Goal: Task Accomplishment & Management: Use online tool/utility

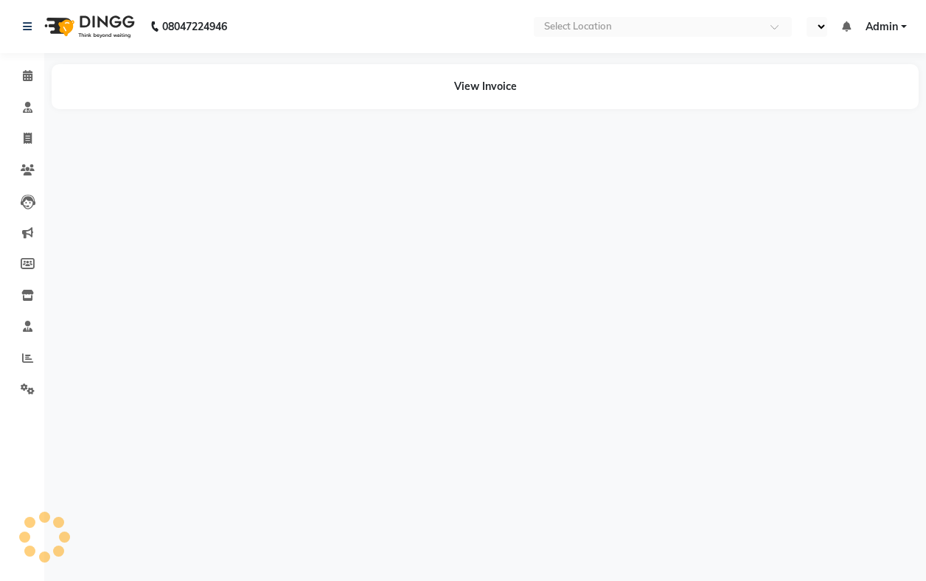
select select "en"
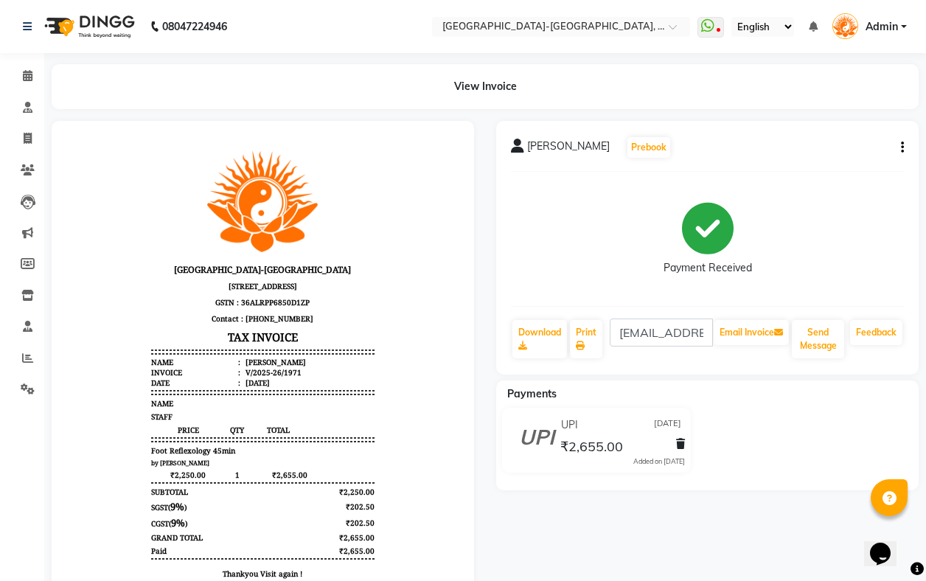
click at [23, 339] on li "Staff" at bounding box center [22, 327] width 44 height 32
click at [23, 358] on icon at bounding box center [27, 357] width 11 height 11
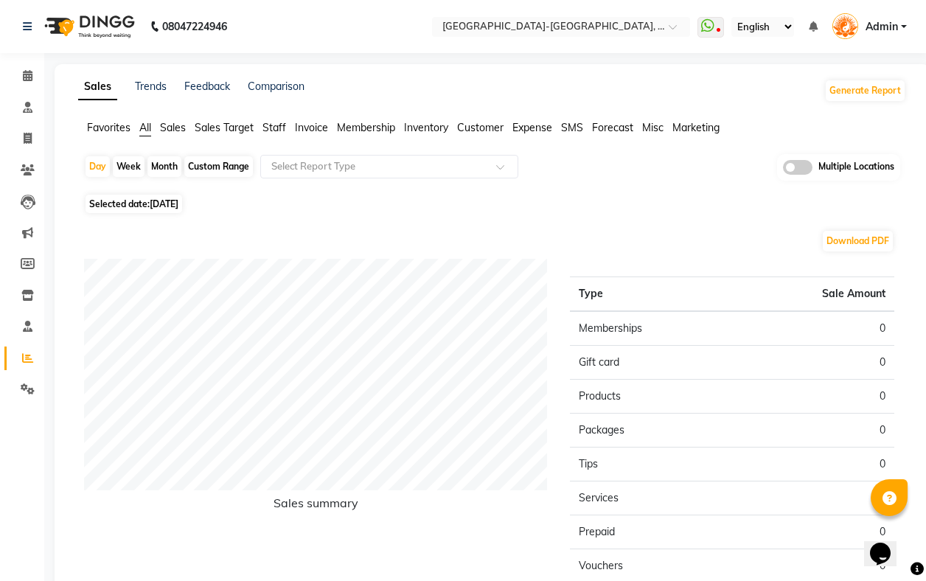
click at [170, 205] on span "[DATE]" at bounding box center [164, 203] width 29 height 11
select select "9"
select select "2025"
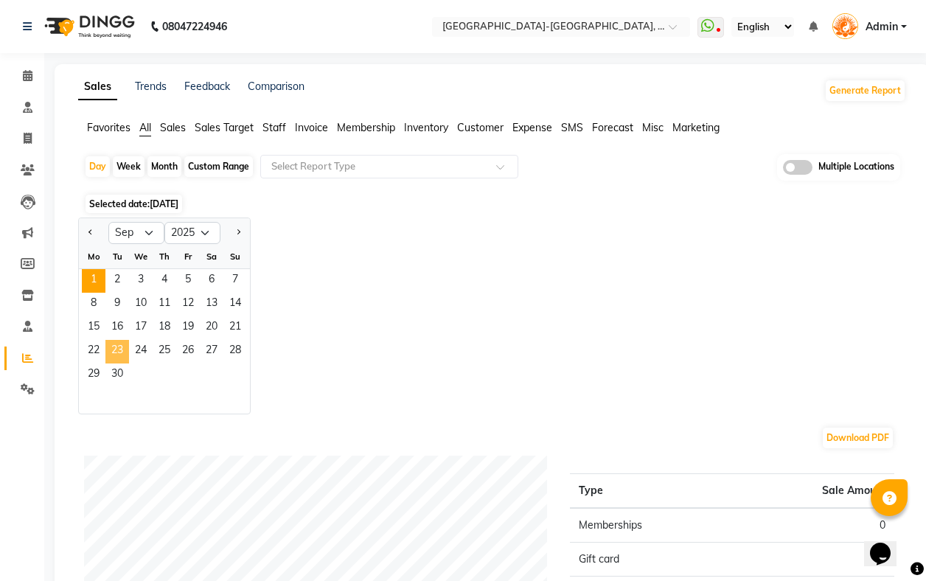
click at [116, 357] on span "23" at bounding box center [117, 352] width 24 height 24
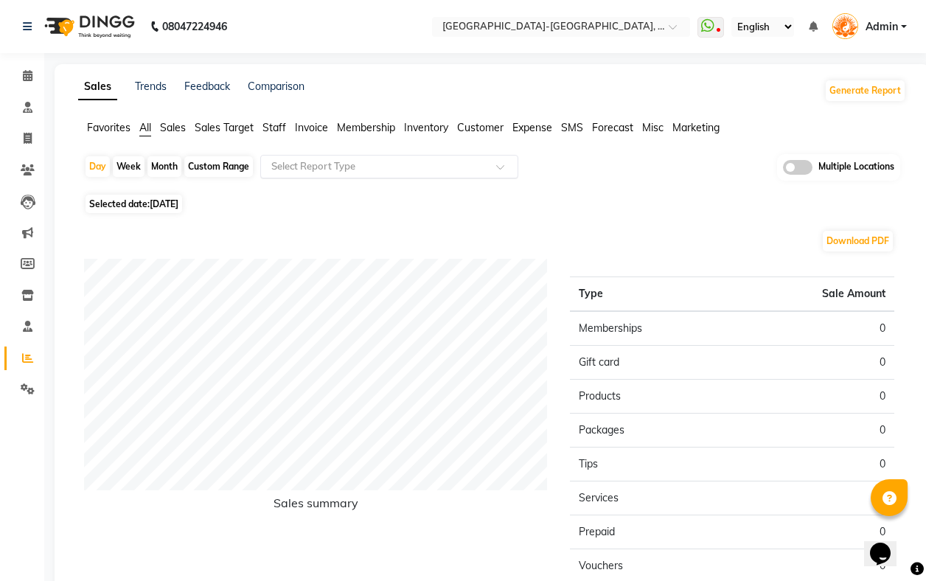
click at [307, 164] on input "text" at bounding box center [374, 166] width 212 height 15
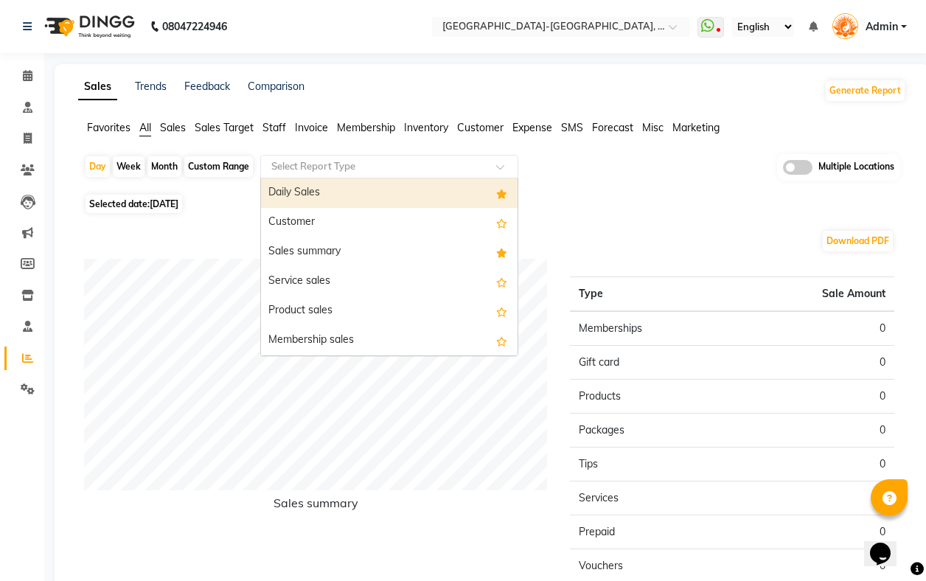
click at [318, 166] on input "text" at bounding box center [374, 166] width 212 height 15
click at [618, 228] on div "Download PDF Sales summary Type Sale Amount Memberships 0 Gift card 0 Products …" at bounding box center [489, 457] width 834 height 481
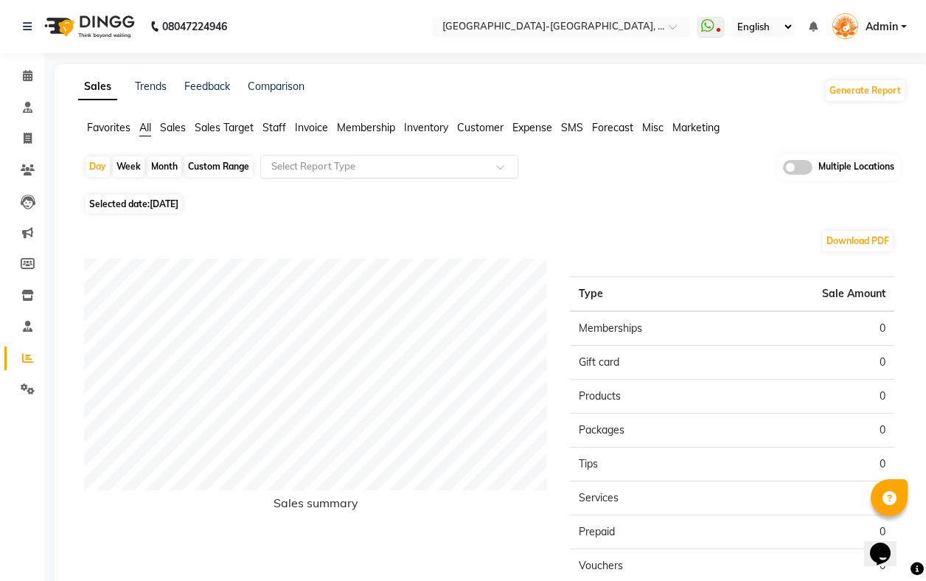
click at [318, 165] on input "text" at bounding box center [374, 166] width 212 height 15
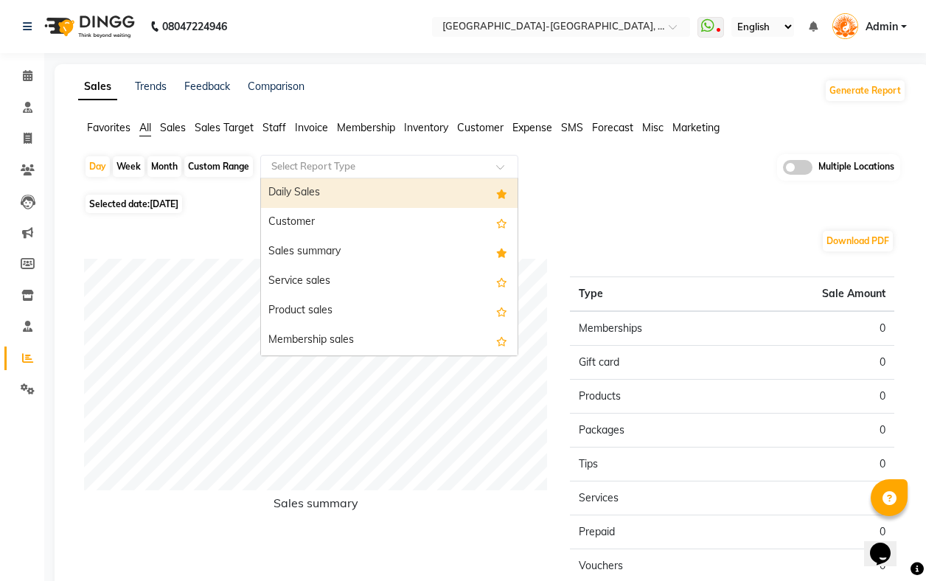
click at [315, 191] on div "Daily Sales" at bounding box center [389, 192] width 257 height 29
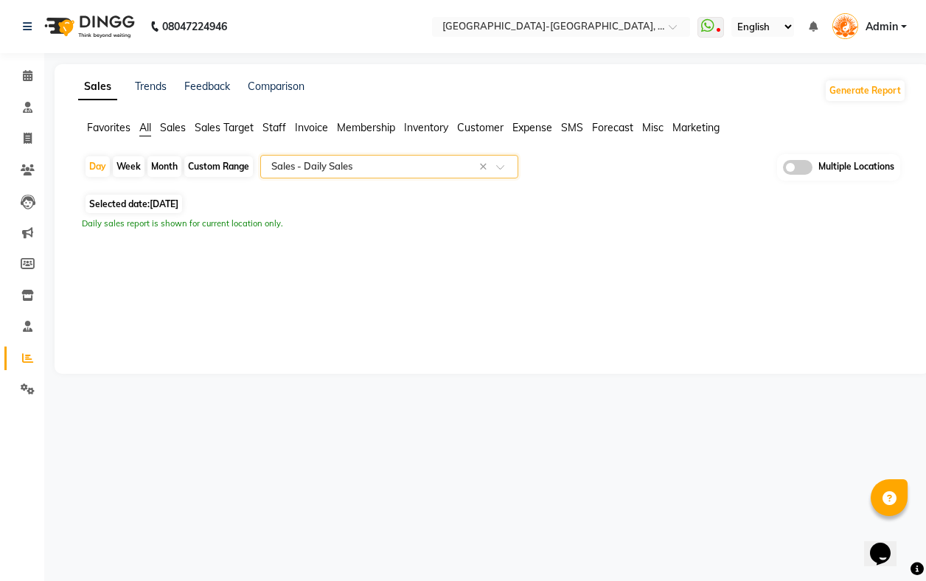
click at [124, 133] on span "Favorites" at bounding box center [108, 127] width 43 height 13
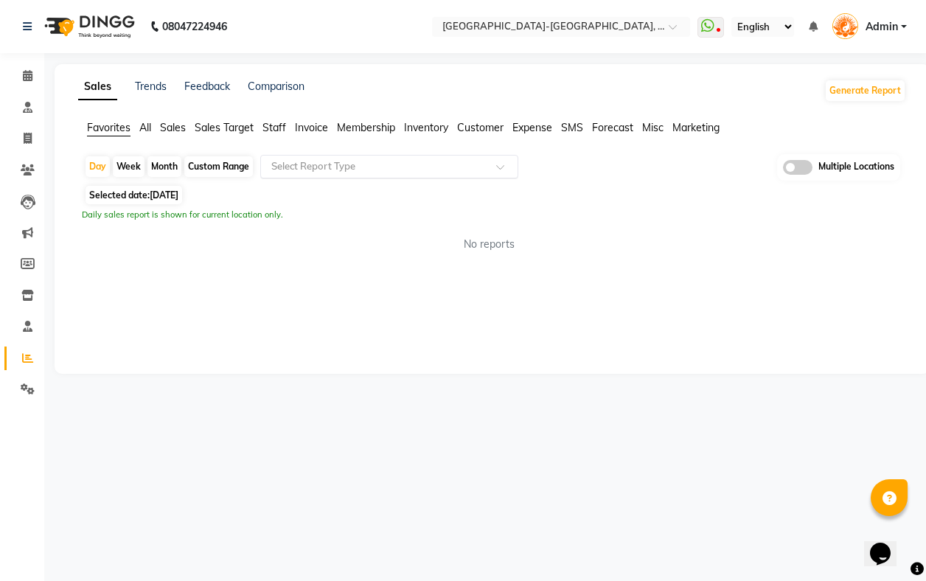
click at [379, 163] on input "text" at bounding box center [374, 166] width 212 height 15
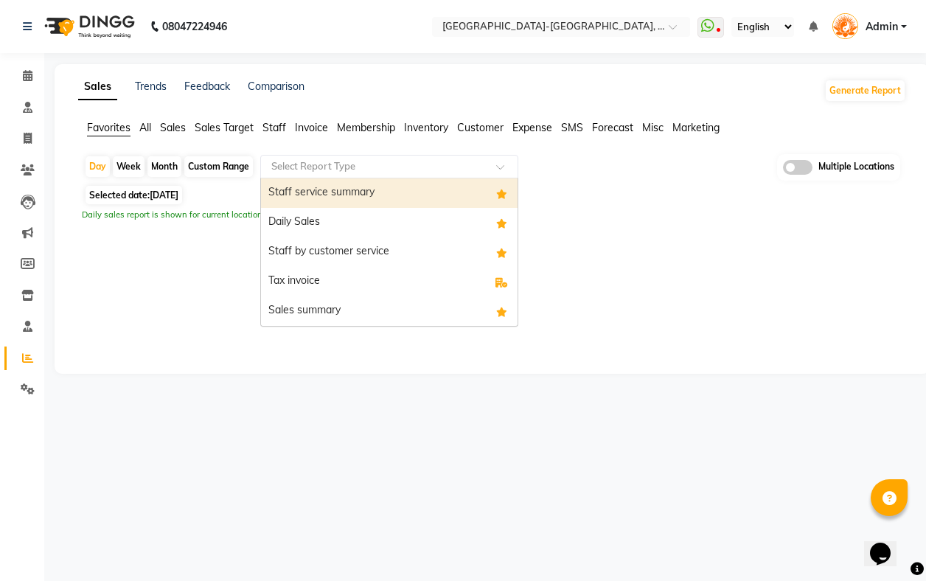
click at [355, 206] on div "Staff service summary" at bounding box center [389, 192] width 257 height 29
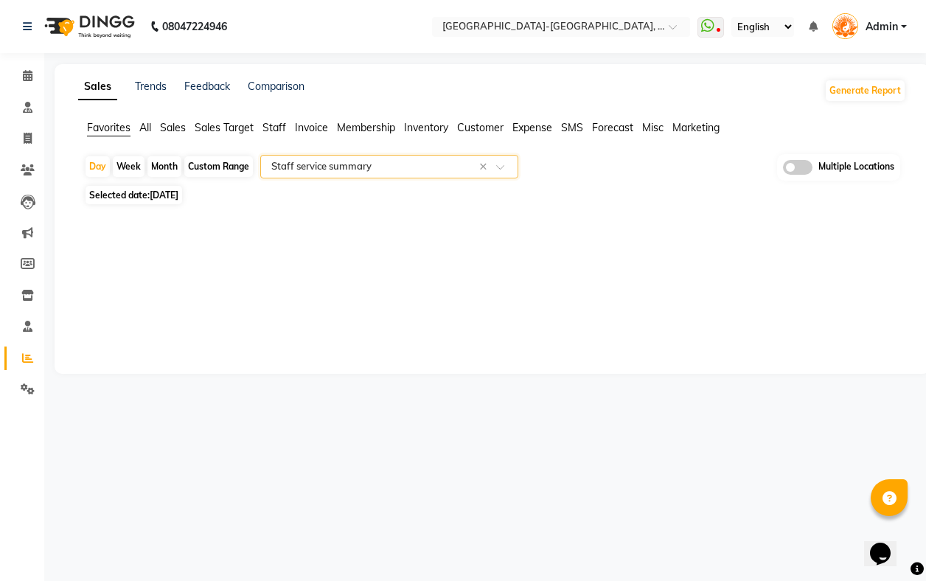
click at [175, 198] on span "[DATE]" at bounding box center [164, 194] width 29 height 11
select select "9"
select select "2025"
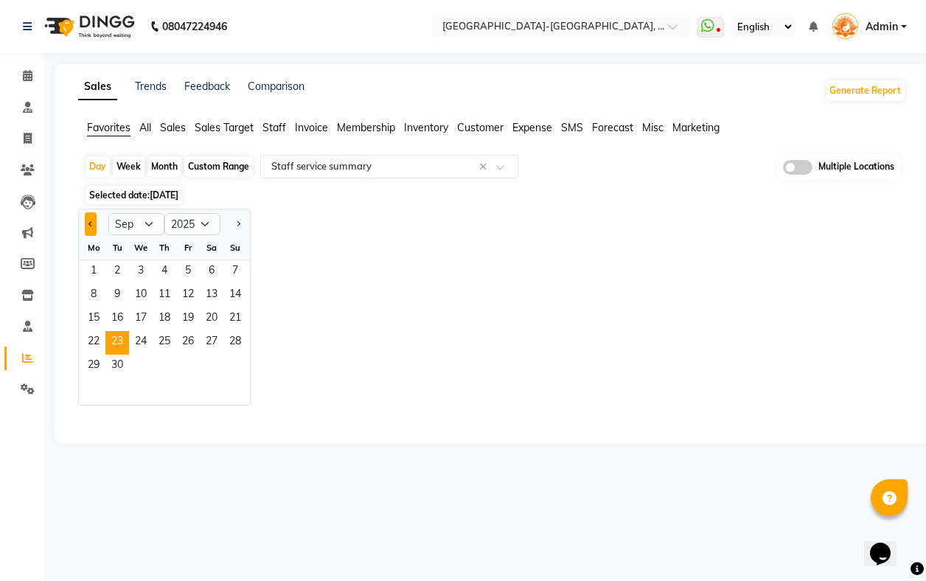
click at [90, 217] on button "Previous month" at bounding box center [91, 224] width 12 height 24
select select "8"
click at [209, 341] on span "23" at bounding box center [212, 343] width 24 height 24
select select "filtered_report"
select select "pdf"
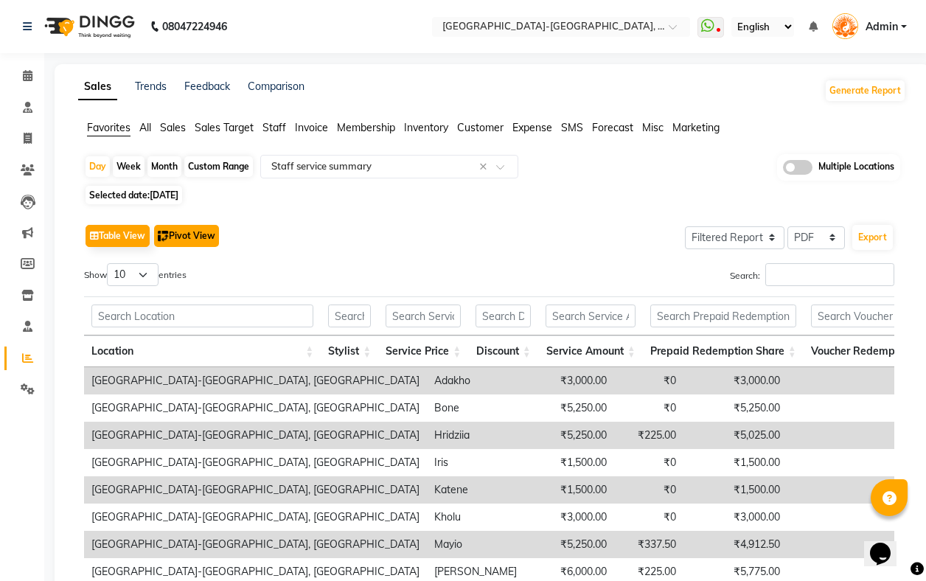
click at [191, 238] on button "Pivot View" at bounding box center [186, 236] width 65 height 22
select select "full_report"
select select "csv"
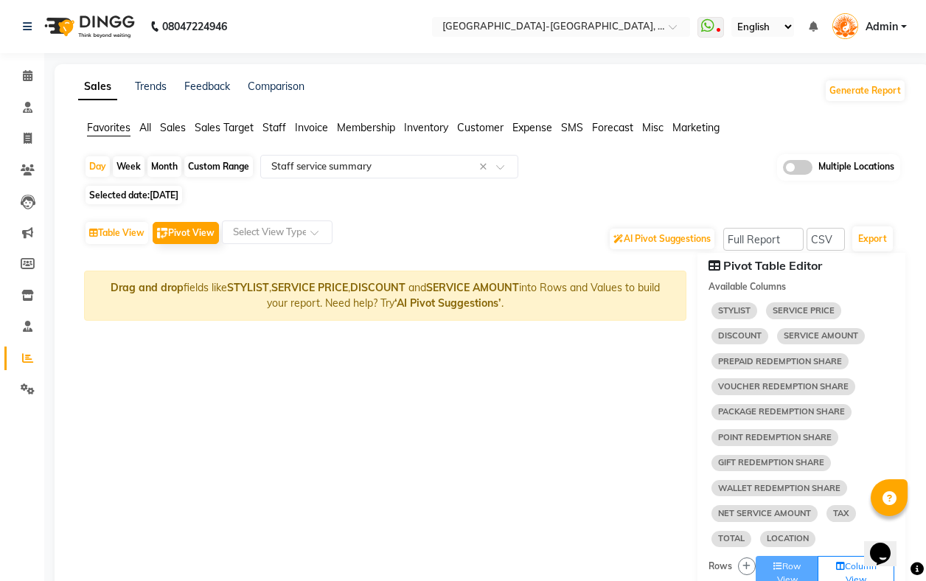
click at [737, 312] on span "STYLIST" at bounding box center [734, 310] width 46 height 16
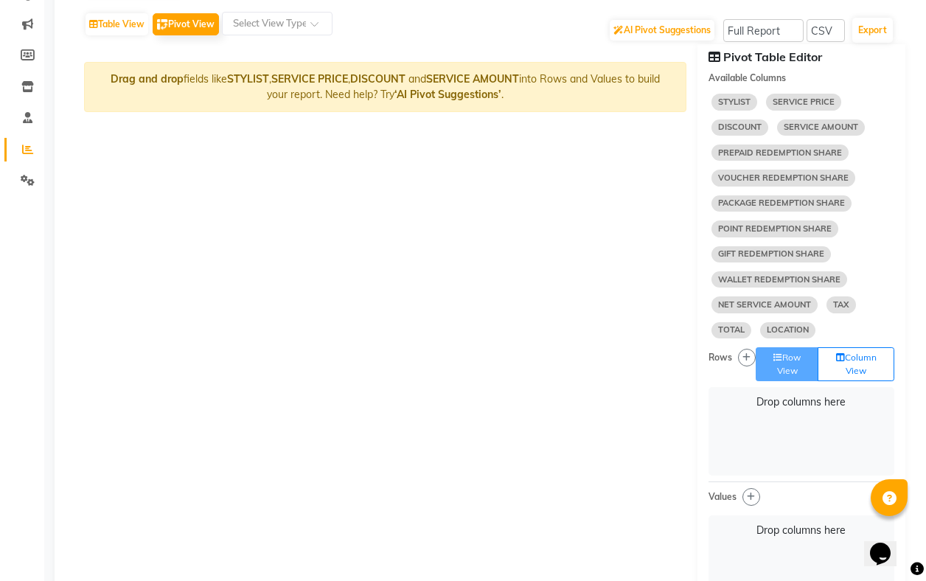
scroll to position [211, 0]
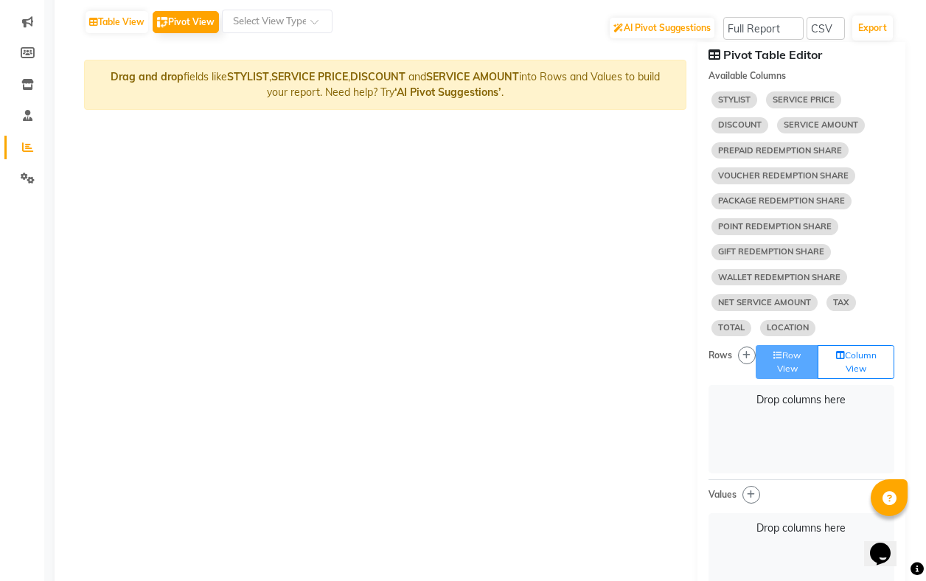
select select "10"
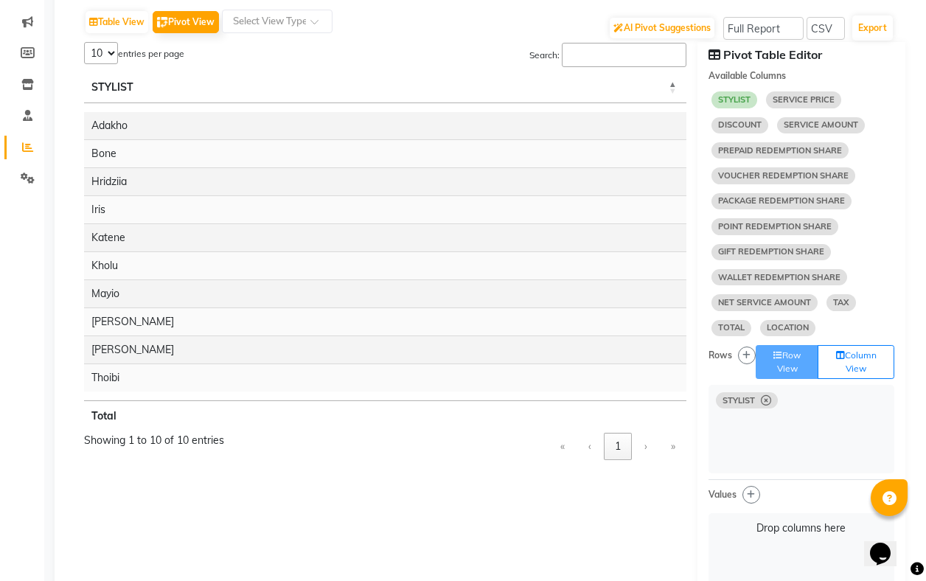
select select "10"
select select "sum"
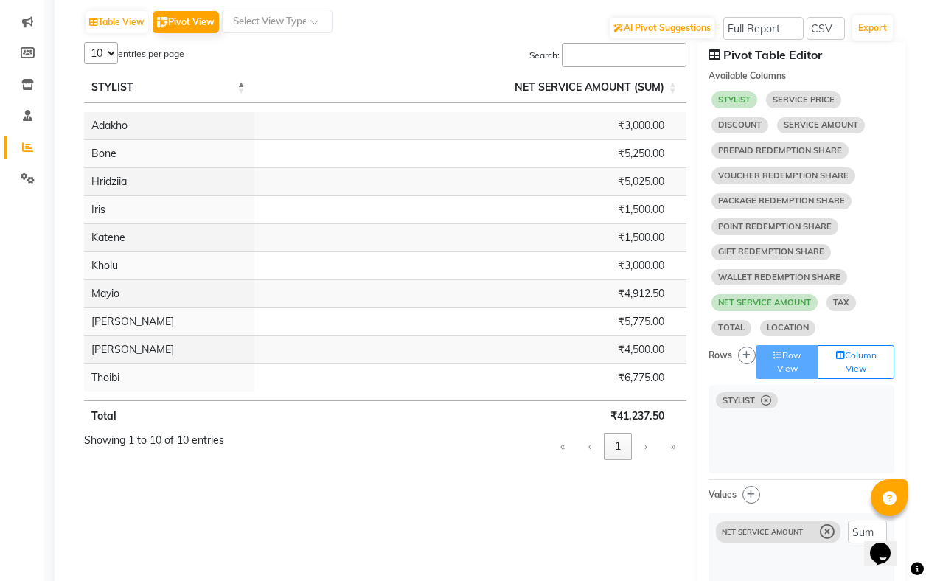
select select "10"
select select "sum"
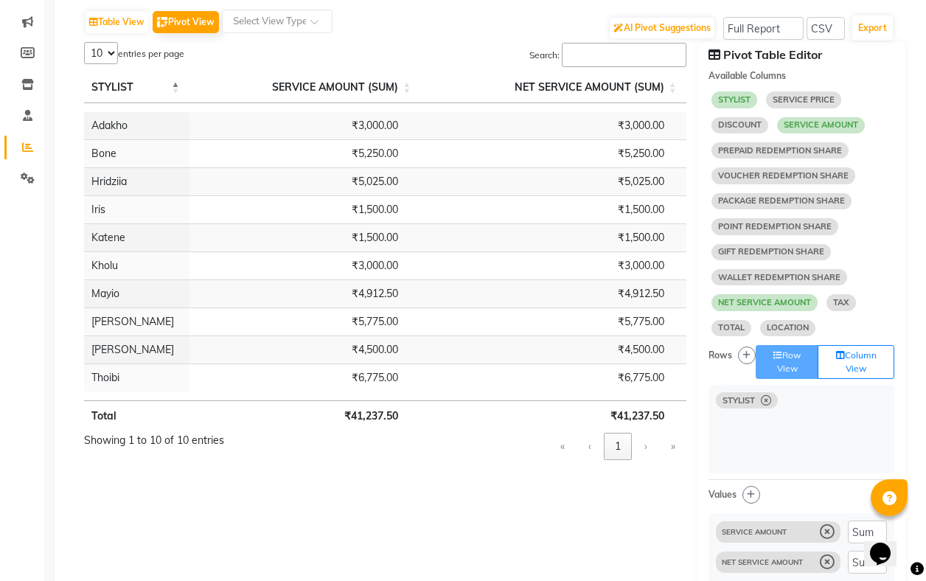
select select "10"
select select "sum"
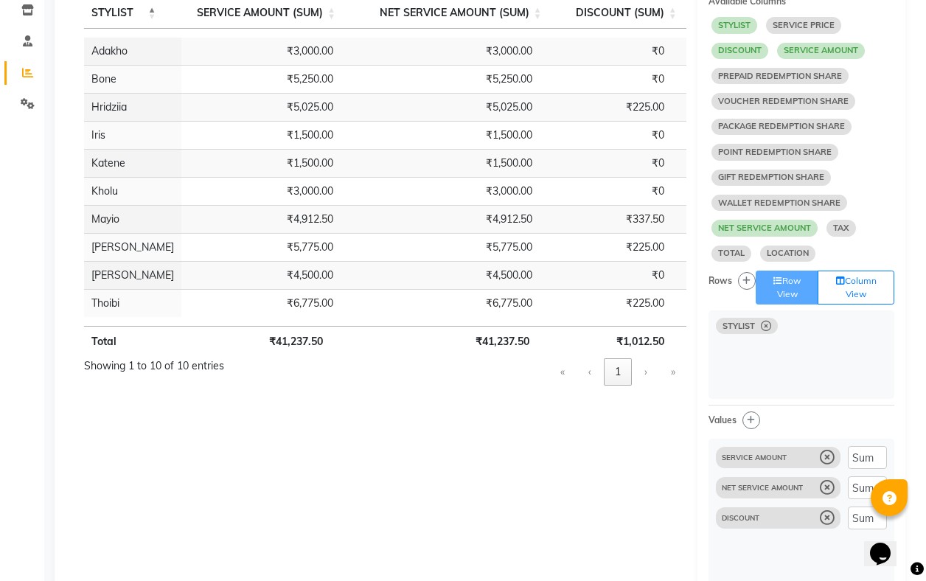
scroll to position [331, 0]
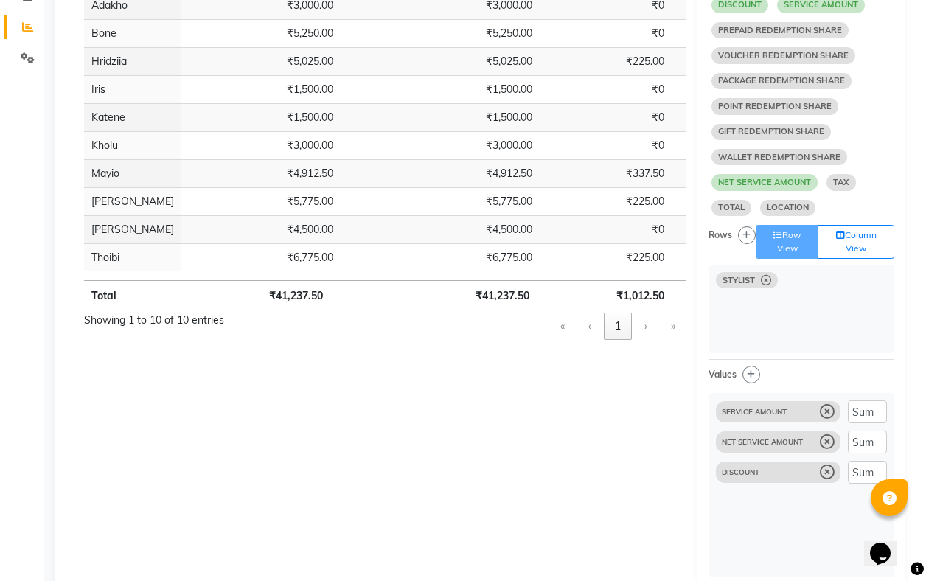
select select "10"
select select "sum"
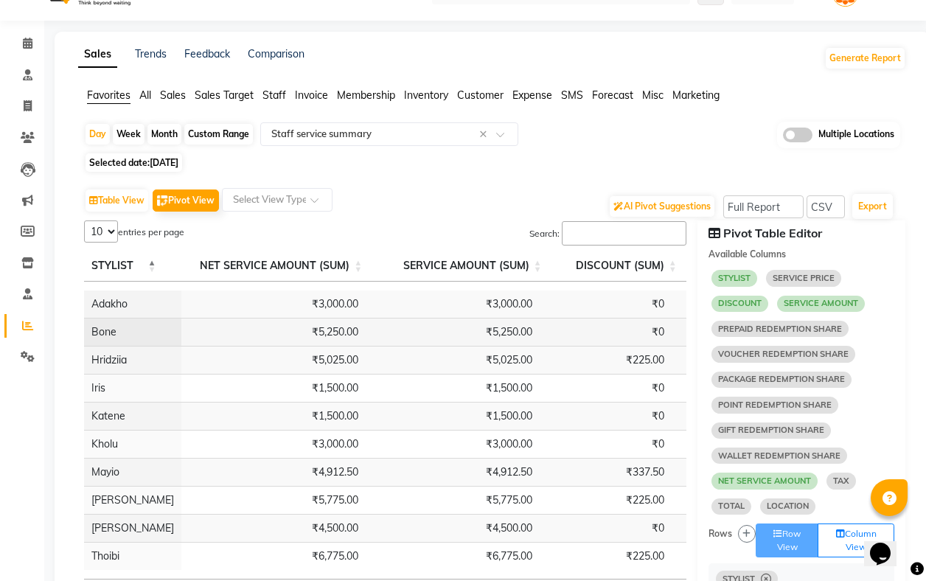
scroll to position [0, 0]
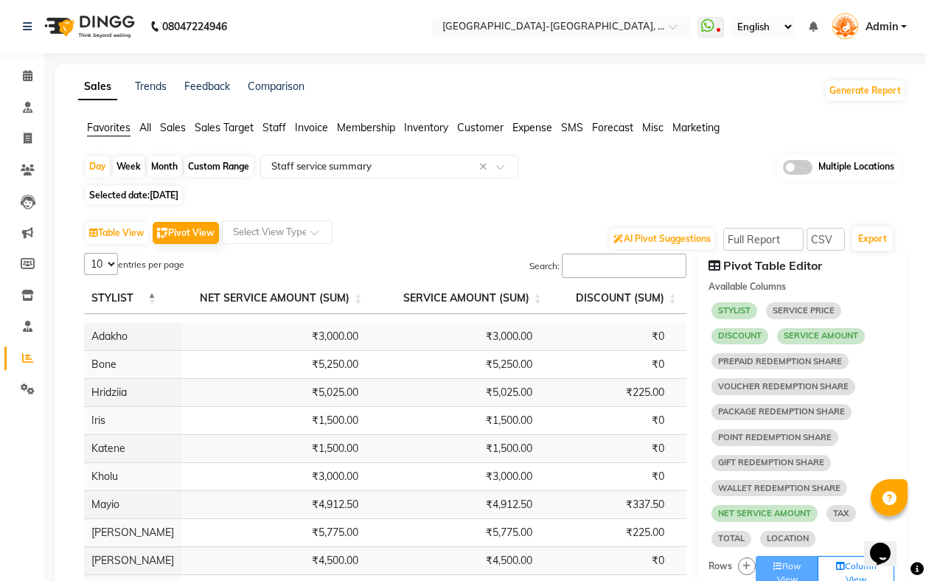
click at [168, 167] on div "Month" at bounding box center [164, 166] width 34 height 21
select select "8"
select select "2025"
select select "10"
select select "sum"
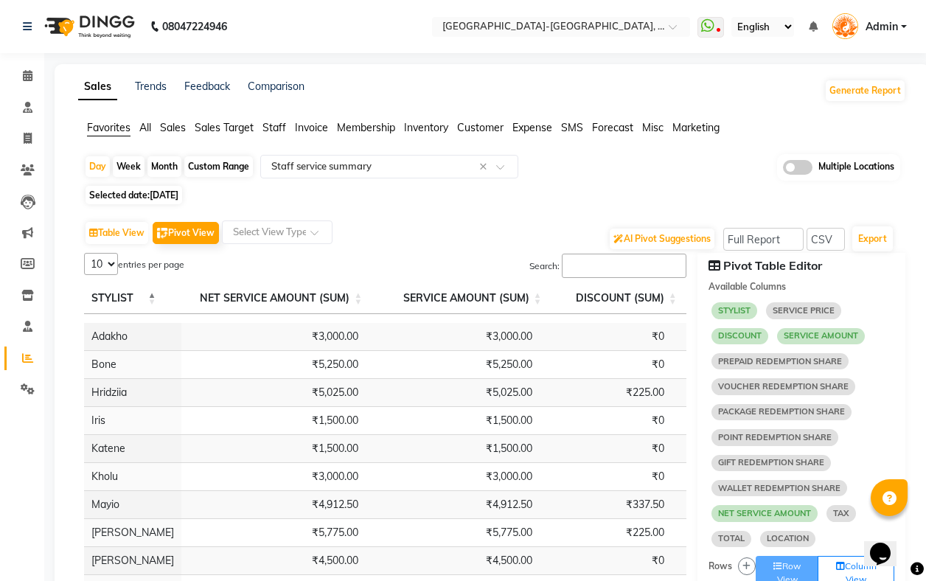
select select "sum"
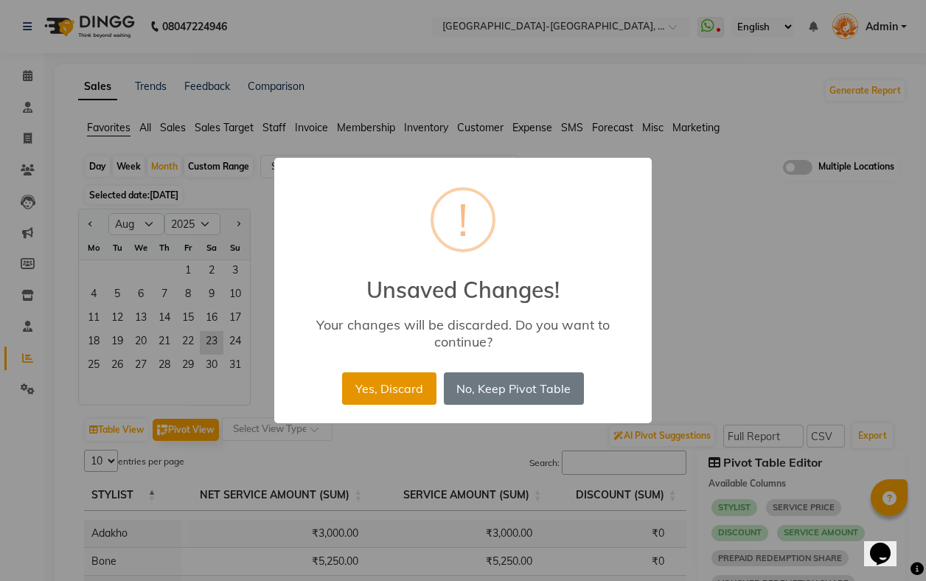
click at [388, 391] on button "Yes, Discard" at bounding box center [389, 388] width 94 height 32
select select "filtered_report"
select select "pdf"
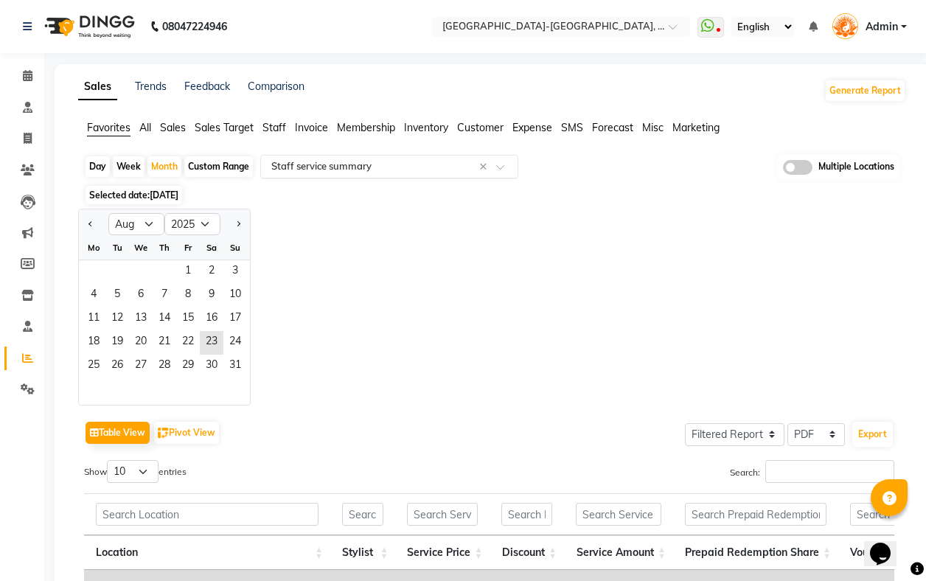
click at [339, 160] on input "text" at bounding box center [374, 166] width 212 height 15
click at [145, 128] on span "All" at bounding box center [145, 127] width 12 height 13
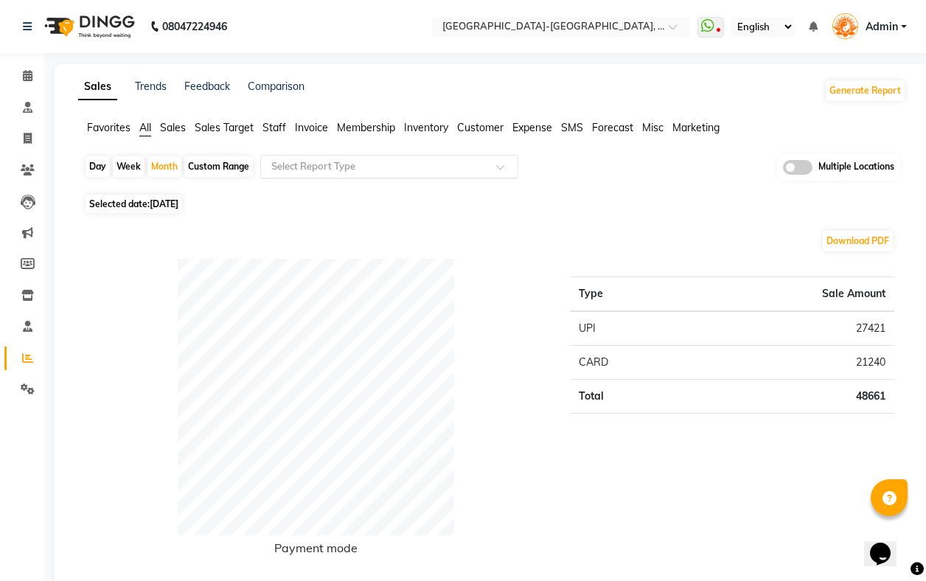
click at [349, 160] on input "text" at bounding box center [374, 166] width 212 height 15
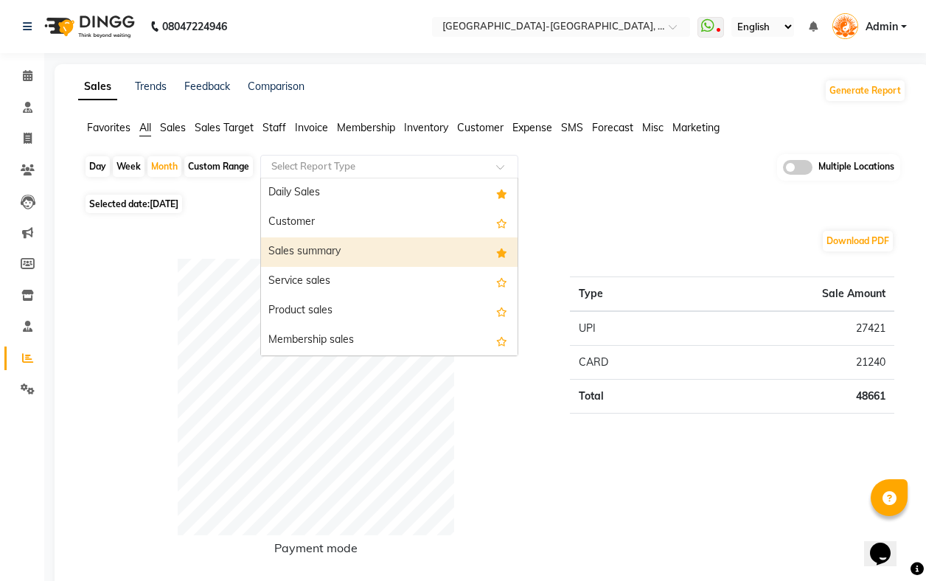
click at [330, 242] on div "Sales summary" at bounding box center [389, 251] width 257 height 29
select select "filtered_report"
select select "pdf"
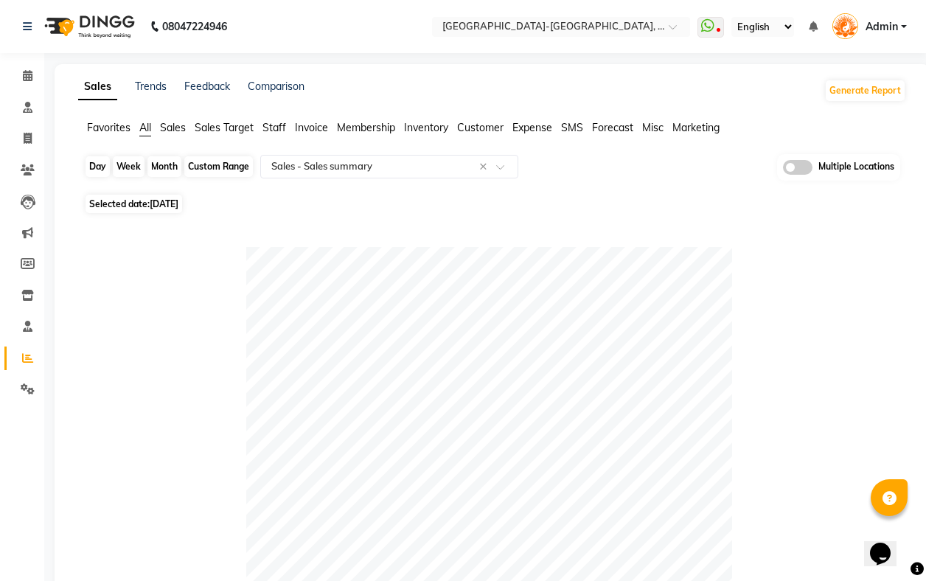
click at [172, 156] on div "Month" at bounding box center [164, 166] width 34 height 21
select select "8"
select select "2025"
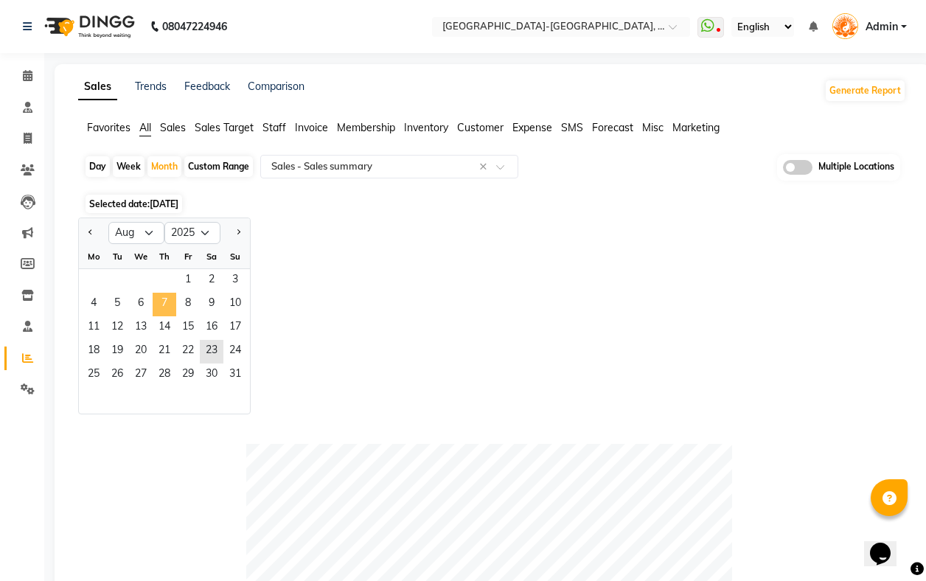
click at [169, 298] on span "7" at bounding box center [165, 305] width 24 height 24
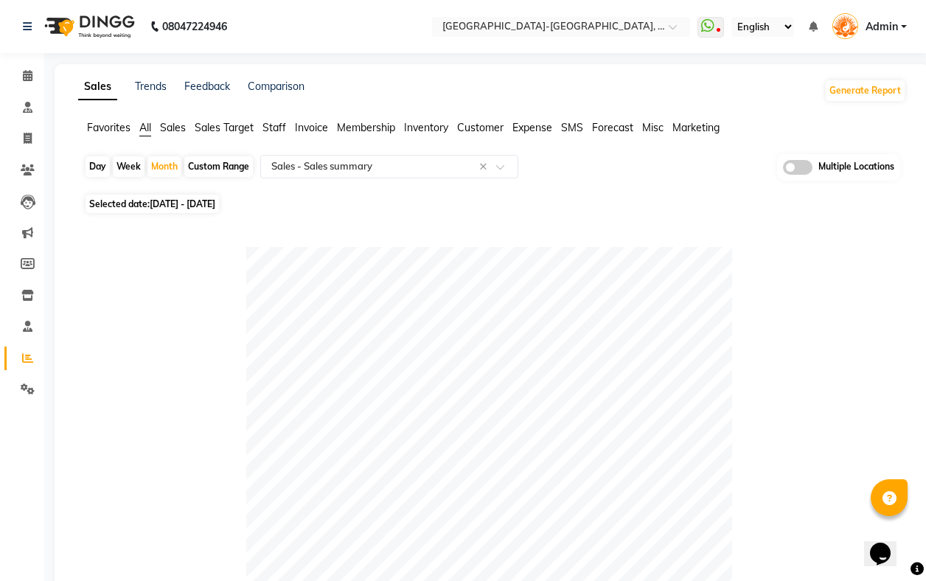
click at [104, 170] on div "Day" at bounding box center [98, 166] width 24 height 21
select select "8"
select select "2025"
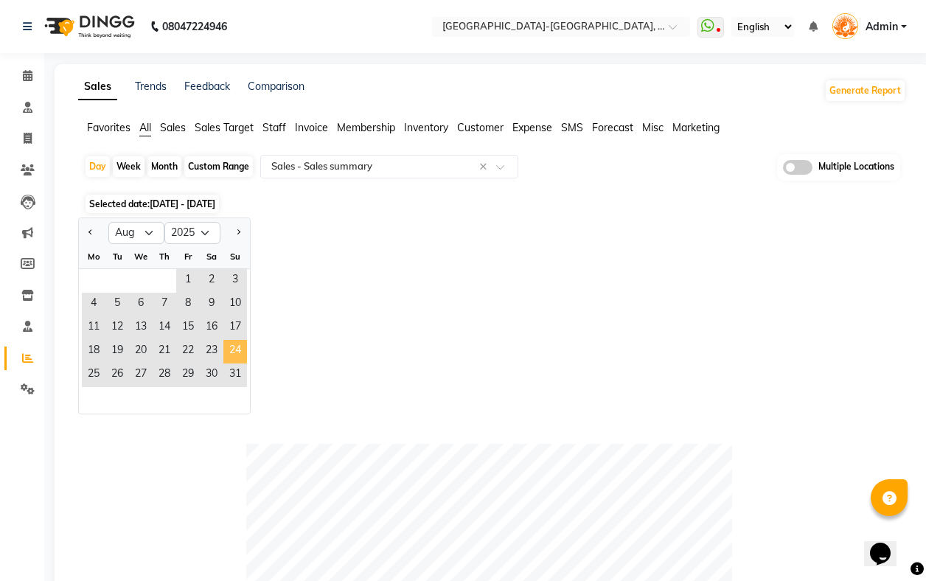
click at [233, 349] on span "24" at bounding box center [235, 352] width 24 height 24
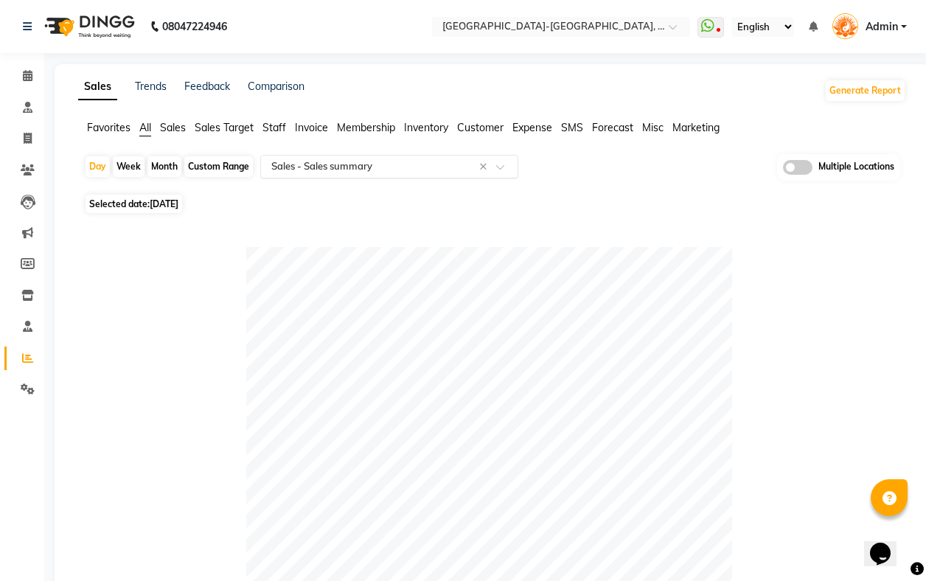
click at [307, 175] on div "Select Report Type × Sales - Sales summary ×" at bounding box center [389, 167] width 258 height 24
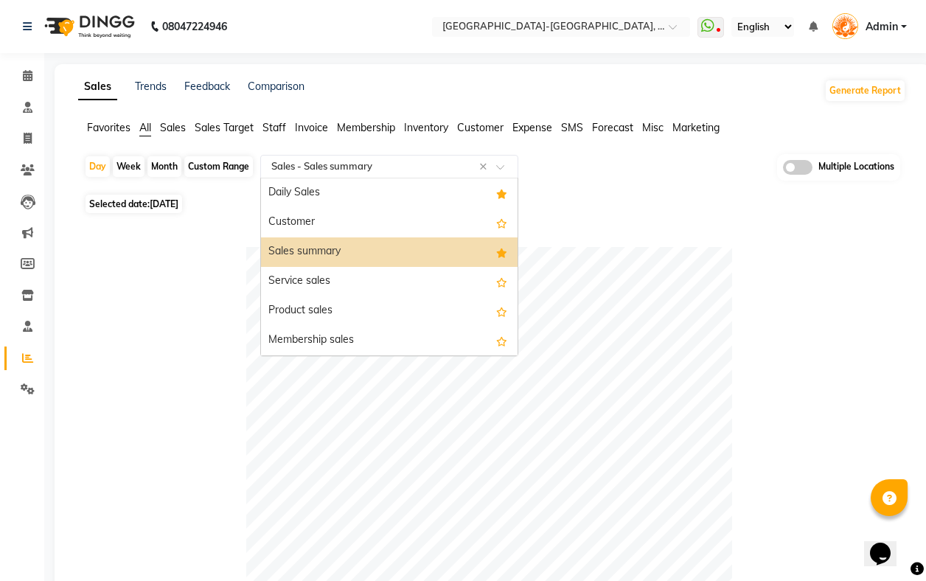
click at [122, 132] on span "Favorites" at bounding box center [108, 127] width 43 height 13
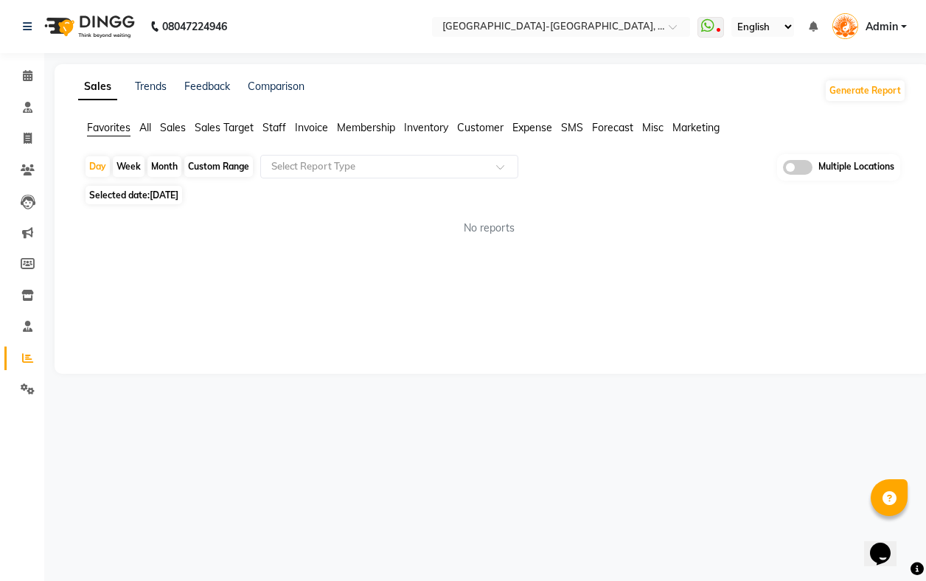
click at [372, 179] on div "Day Week Month Custom Range Select Report Type Multiple Locations" at bounding box center [492, 167] width 816 height 27
click at [388, 167] on input "text" at bounding box center [374, 166] width 212 height 15
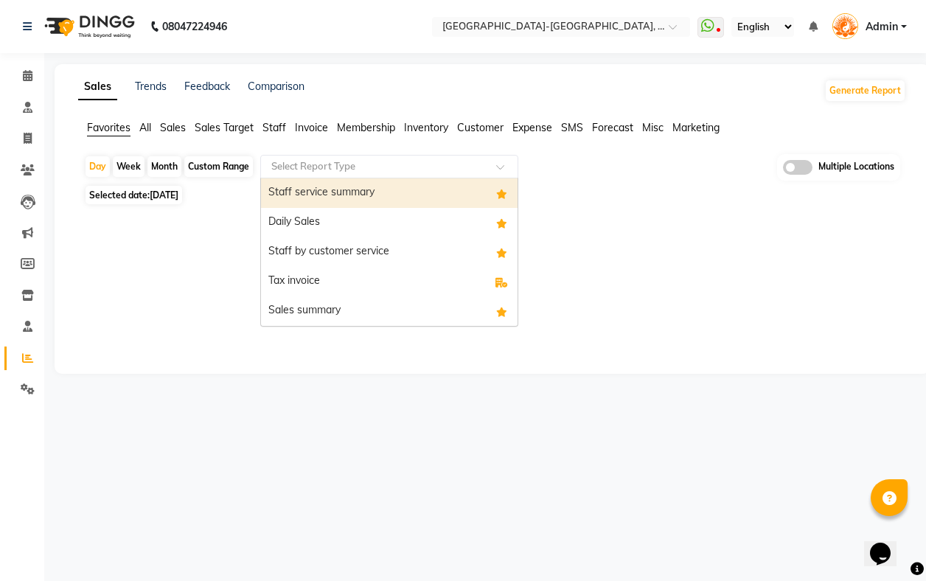
click at [384, 186] on div "Staff service summary" at bounding box center [389, 192] width 257 height 29
select select "filtered_report"
select select "pdf"
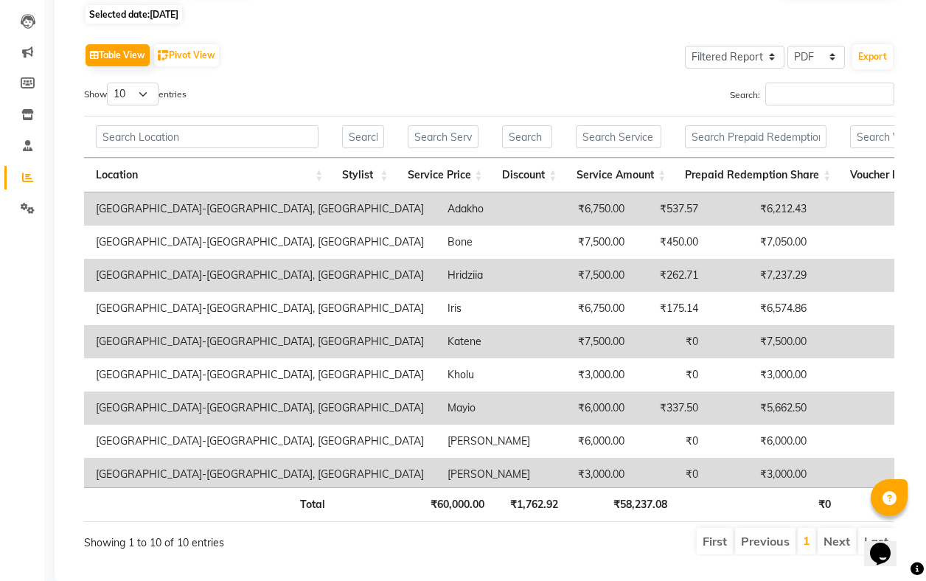
scroll to position [172, 0]
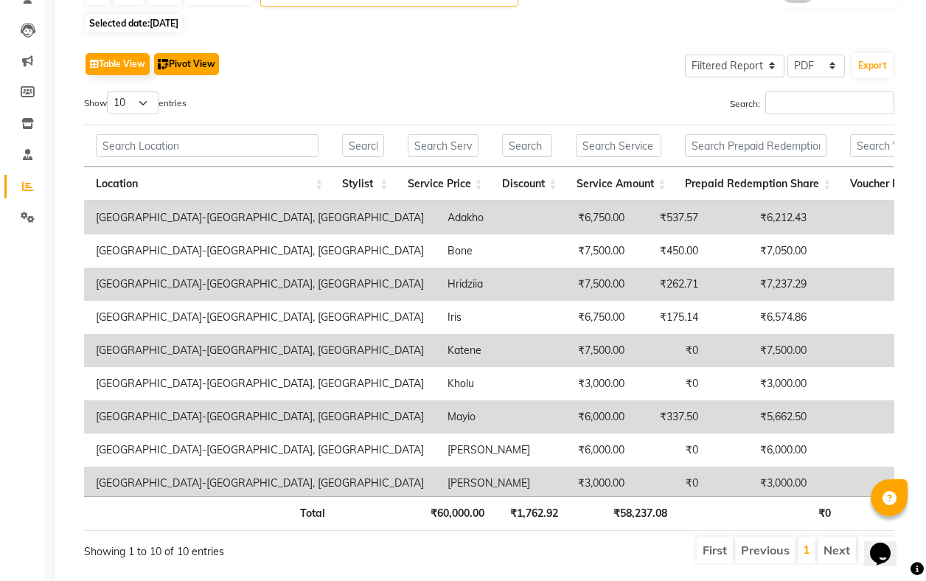
click at [184, 62] on button "Pivot View" at bounding box center [186, 64] width 65 height 22
select select "full_report"
select select "csv"
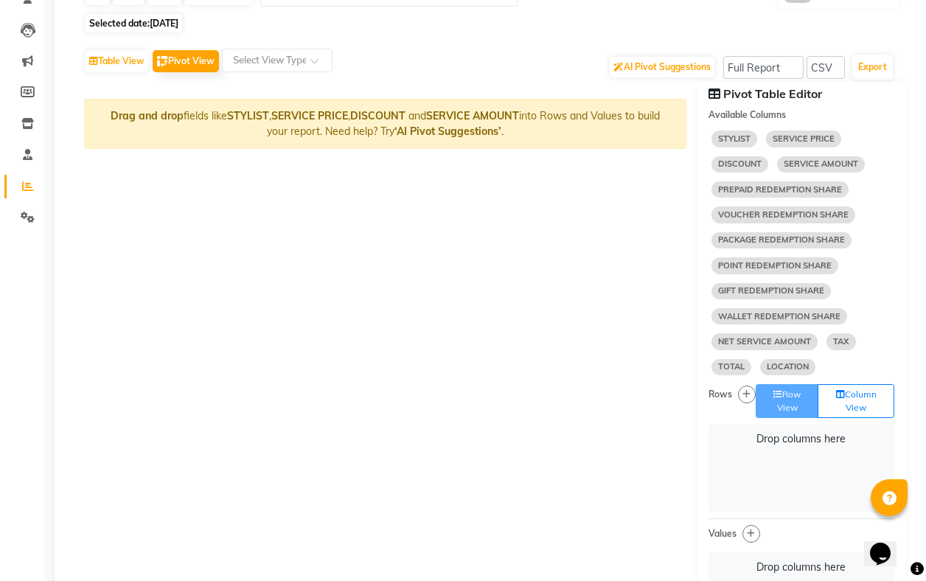
click at [728, 133] on span "STYLIST" at bounding box center [734, 138] width 46 height 16
click at [741, 142] on span "STYLIST" at bounding box center [734, 138] width 46 height 16
drag, startPoint x: 735, startPoint y: 144, endPoint x: 736, endPoint y: 310, distance: 165.1
click at [736, 310] on span "WALLET REDEMPTION SHARE" at bounding box center [779, 316] width 136 height 16
select select "10"
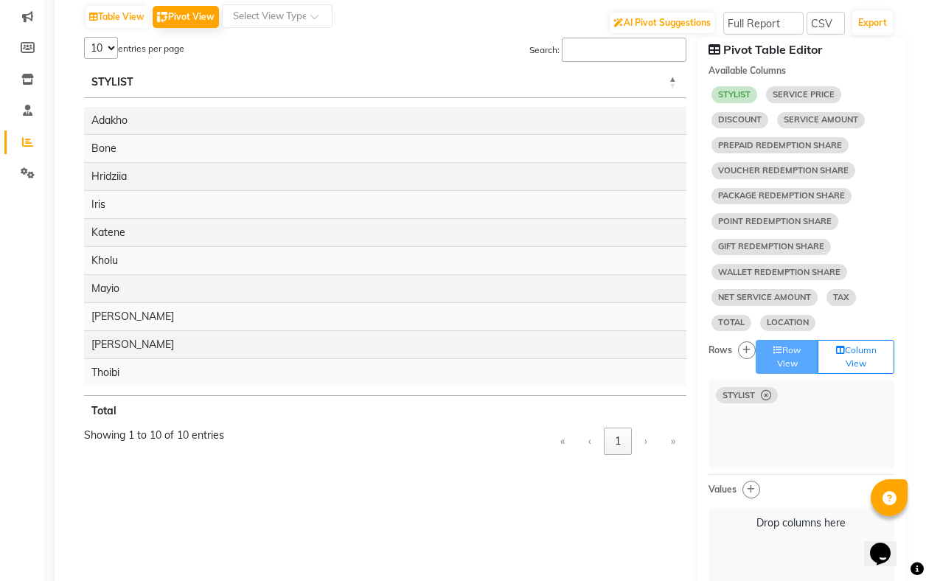
scroll to position [225, 0]
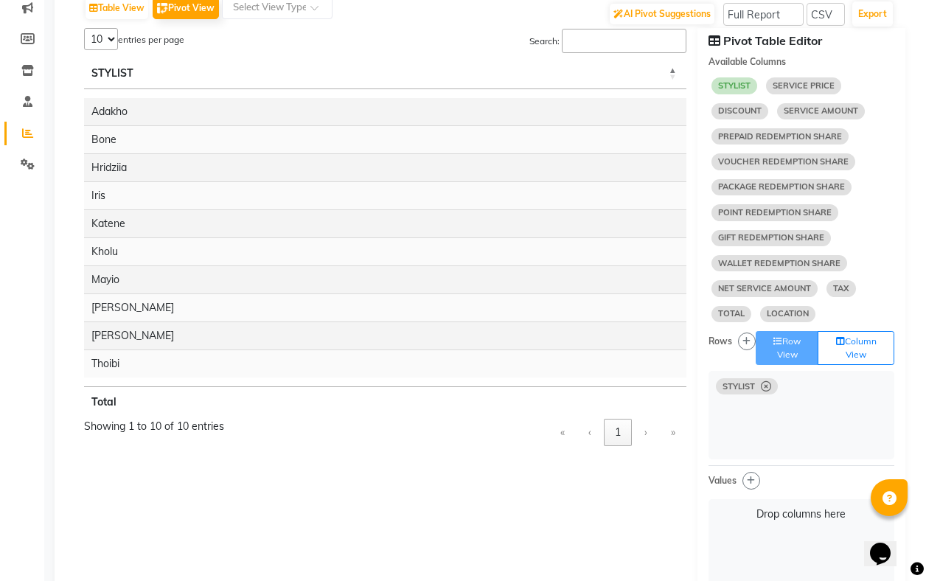
select select "10"
select select "sum"
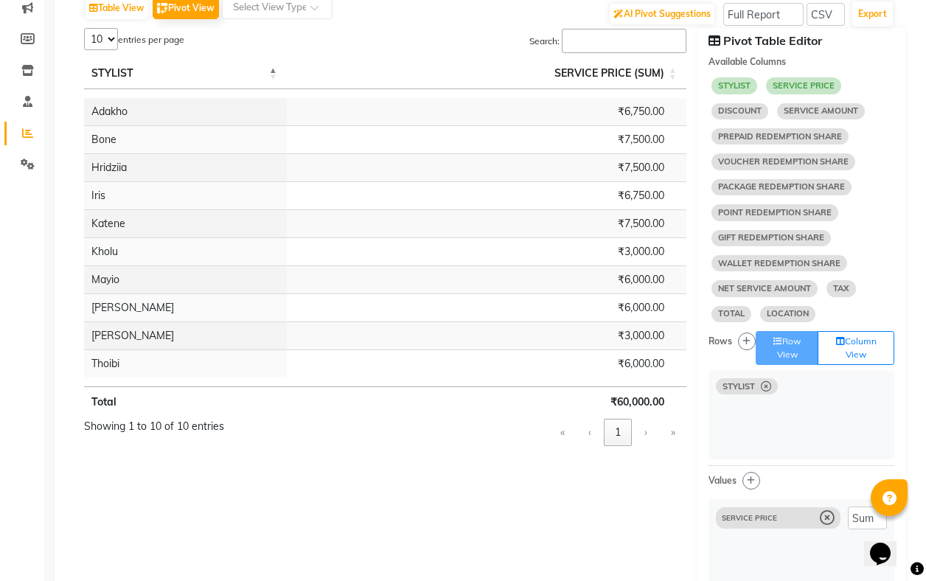
select select "10"
select select "sum"
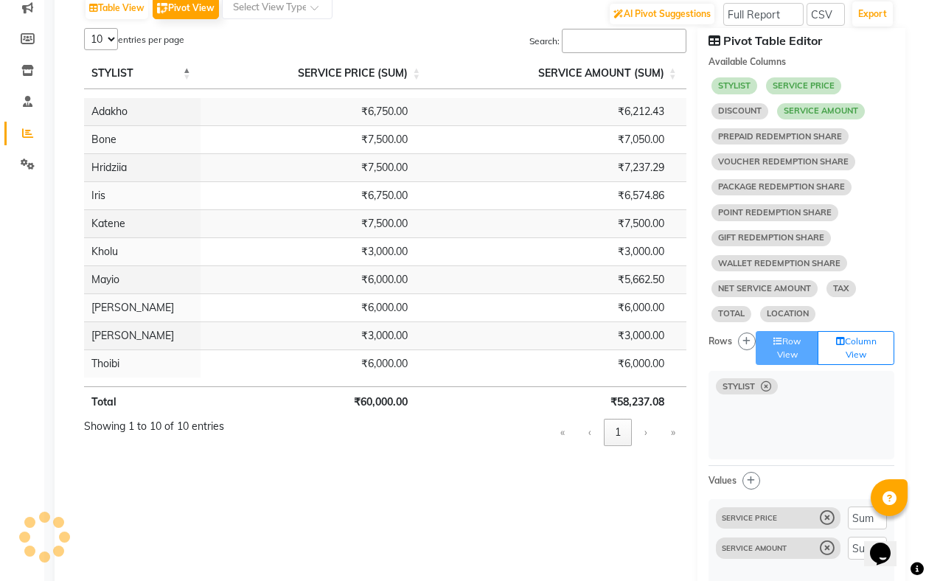
select select "10"
select select "sum"
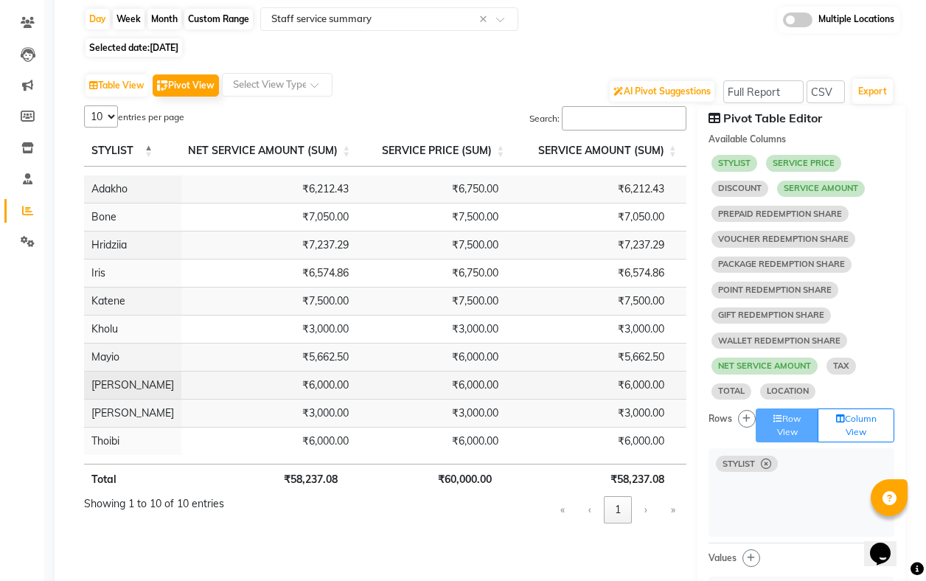
scroll to position [147, 0]
